Goal: Navigation & Orientation: Find specific page/section

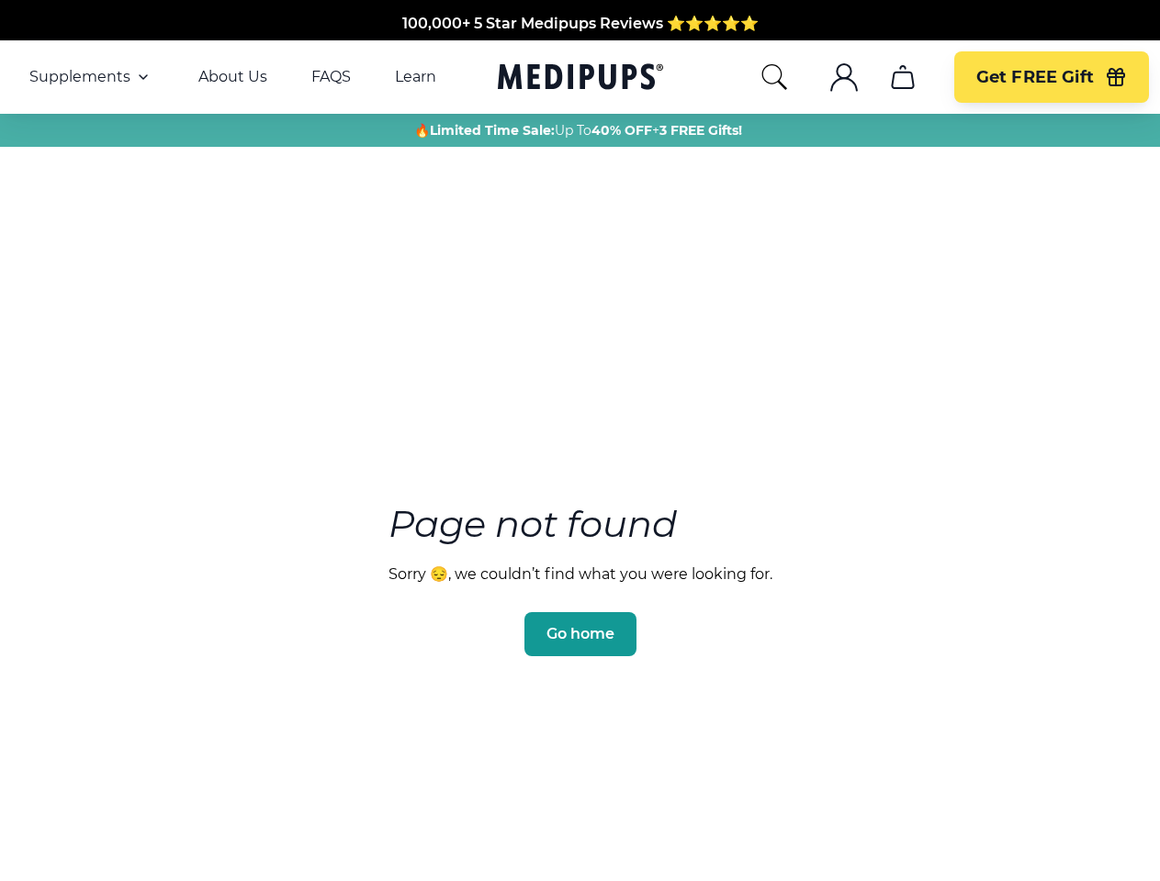
click at [579, 441] on section "Page not found Sorry 😔, we couldn’t find what you were looking for. Go home" at bounding box center [580, 536] width 1160 height 705
click at [91, 77] on span "Supplements" at bounding box center [79, 77] width 101 height 18
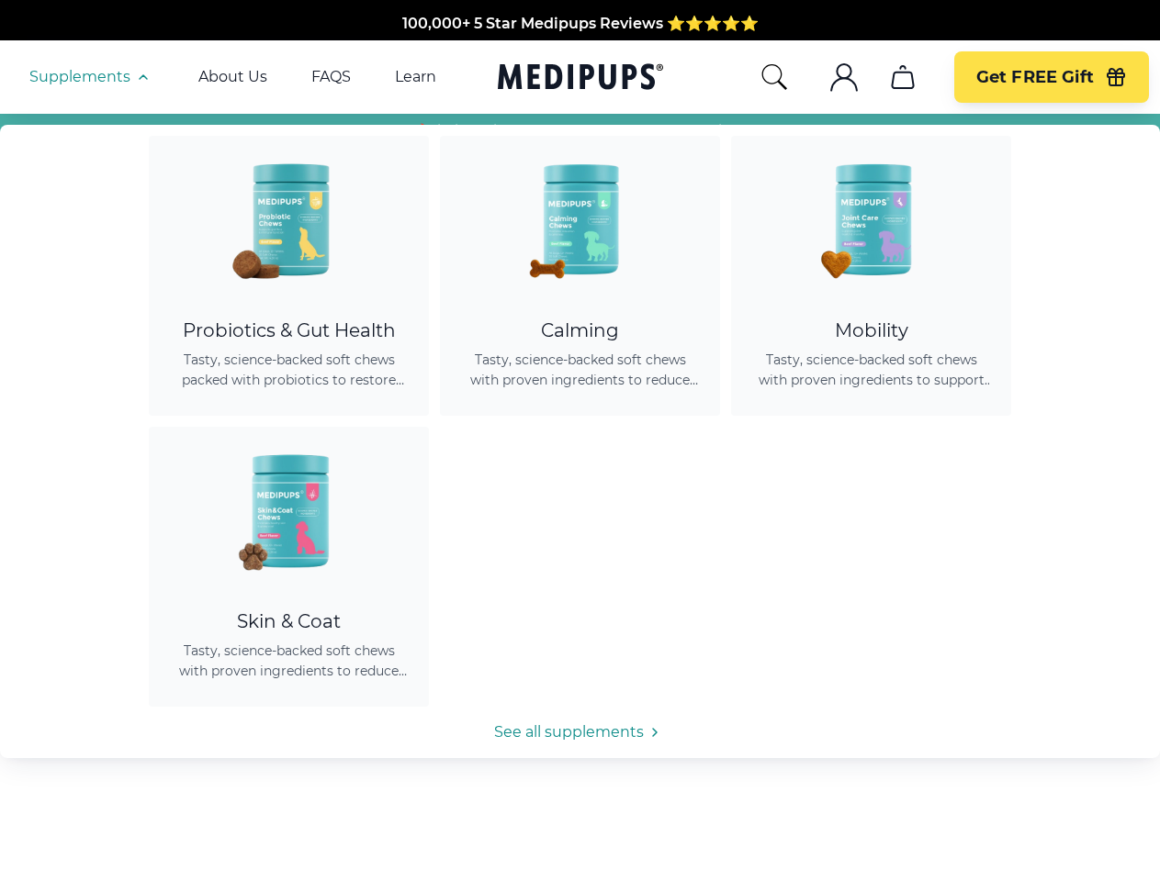
click at [141, 77] on icon "button" at bounding box center [143, 77] width 22 height 22
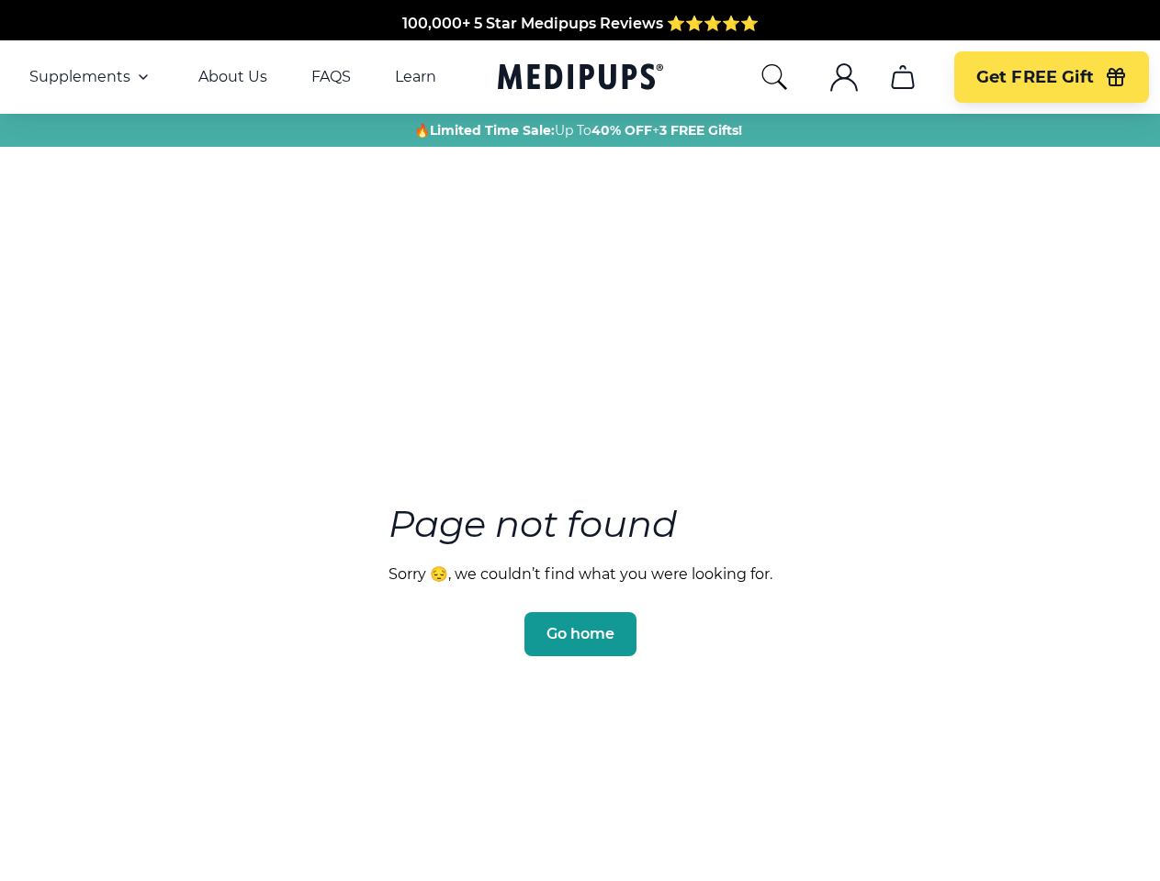
click at [773, 77] on icon "search" at bounding box center [773, 76] width 29 height 29
click at [843, 77] on icon ".cls-1{fill:none;stroke:currentColor;stroke-miterlimit:10;stroke-width:1.5px;}" at bounding box center [843, 76] width 29 height 29
click at [902, 77] on icon "cart" at bounding box center [902, 76] width 29 height 29
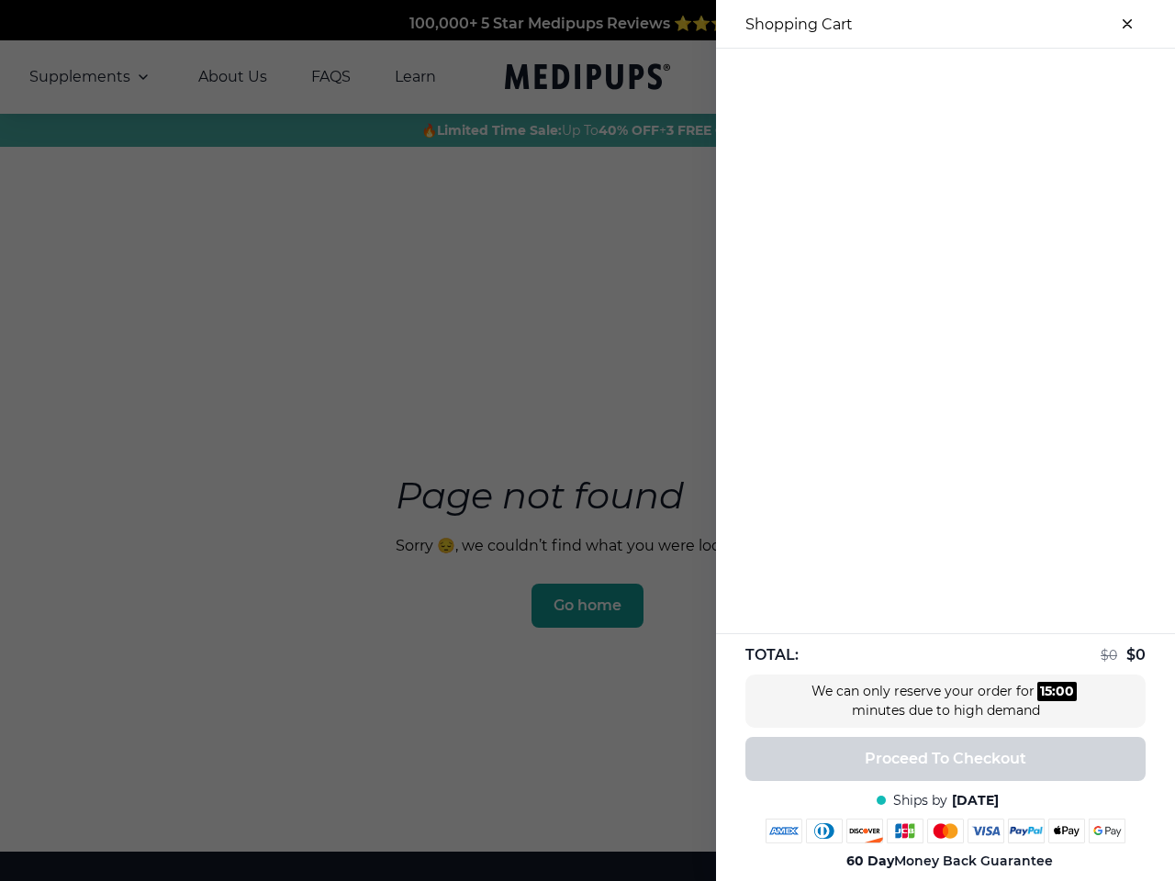
click at [902, 77] on div at bounding box center [945, 64] width 459 height 30
click at [1050, 77] on div at bounding box center [945, 64] width 459 height 30
